Goal: Information Seeking & Learning: Check status

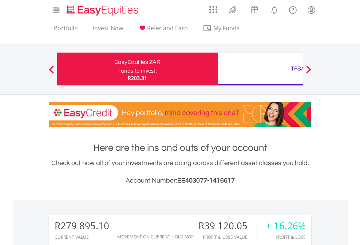
scroll to position [70, 114]
click at [118, 69] on div "Funds to invest:" at bounding box center [137, 70] width 39 height 7
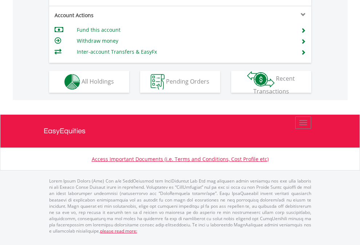
scroll to position [684, 0]
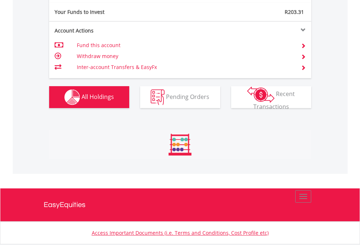
scroll to position [810, 0]
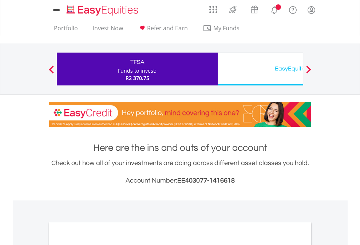
click at [261, 69] on div "EasyEquities USD" at bounding box center [298, 68] width 152 height 10
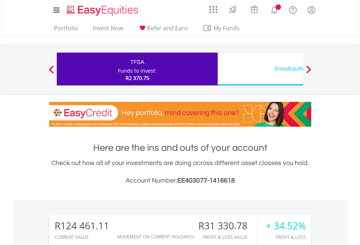
scroll to position [70, 114]
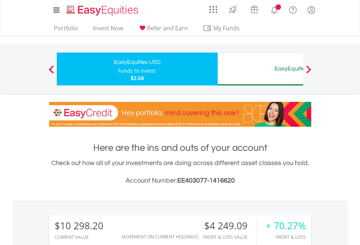
scroll to position [70, 114]
click at [261, 69] on div "EasyEquities AUD" at bounding box center [298, 68] width 152 height 10
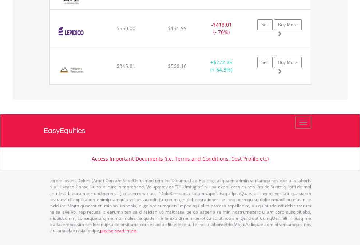
scroll to position [70, 114]
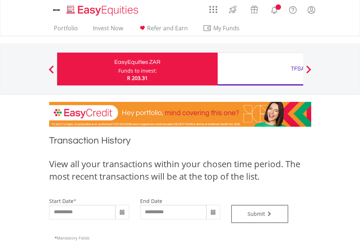
type input "**********"
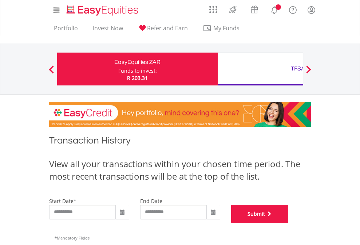
click at [289, 223] on button "Submit" at bounding box center [260, 213] width 58 height 18
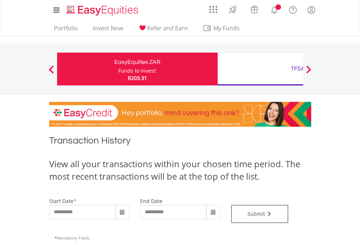
click at [261, 69] on div "TFSA" at bounding box center [298, 68] width 152 height 10
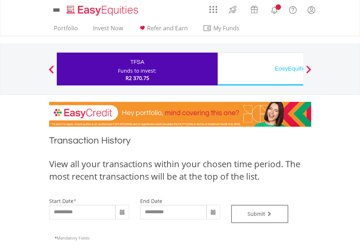
type input "**********"
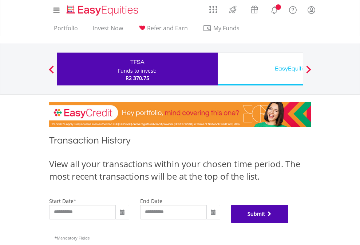
click at [289, 223] on button "Submit" at bounding box center [260, 213] width 58 height 18
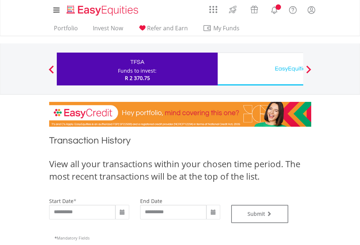
click at [261, 69] on div "EasyEquities USD" at bounding box center [298, 68] width 152 height 10
type input "**********"
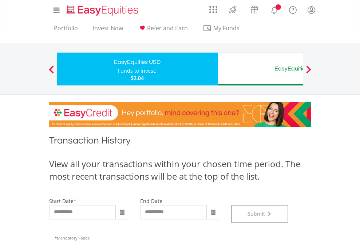
scroll to position [296, 0]
click at [261, 69] on div "EasyEquities AUD" at bounding box center [298, 68] width 152 height 10
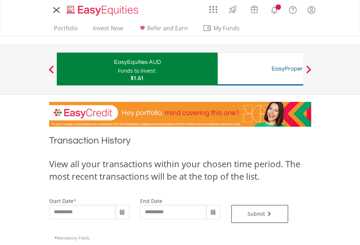
type input "**********"
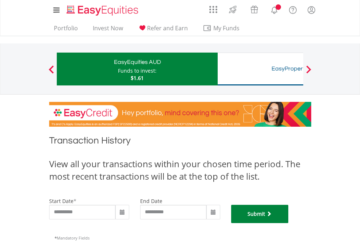
click at [289, 223] on button "Submit" at bounding box center [260, 213] width 58 height 18
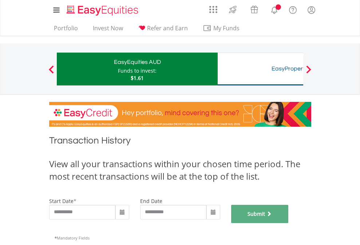
scroll to position [296, 0]
